Goal: Task Accomplishment & Management: Manage account settings

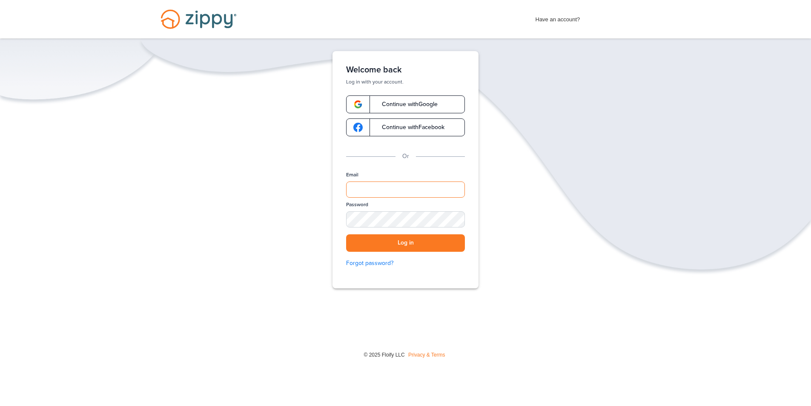
click at [405, 188] on input "Email" at bounding box center [405, 189] width 119 height 16
type input "**********"
click at [405, 245] on button "Log in" at bounding box center [405, 242] width 119 height 17
